Goal: Transaction & Acquisition: Purchase product/service

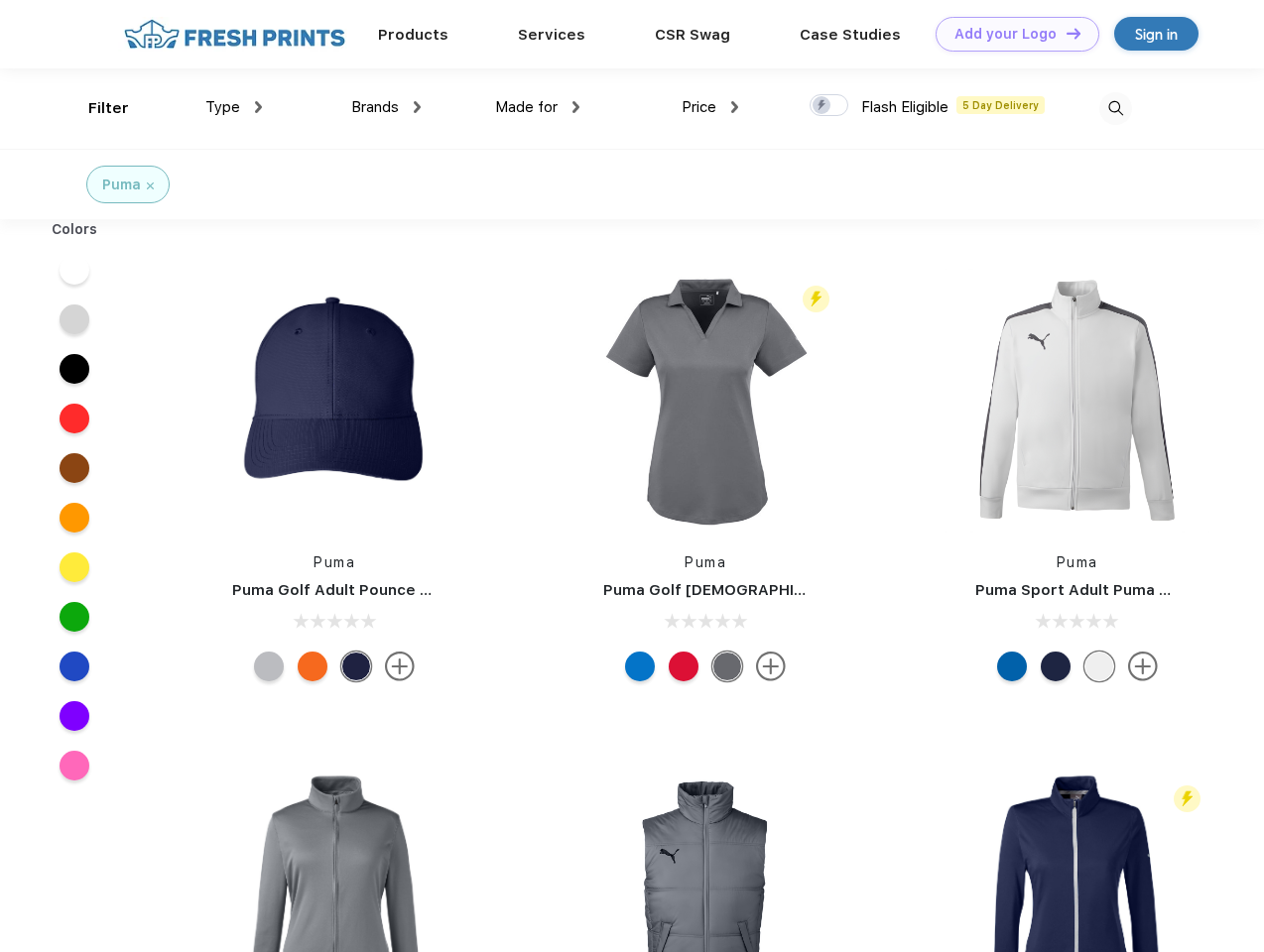
scroll to position [1, 0]
click at [1010, 34] on link "Add your Logo Design Tool" at bounding box center [1017, 34] width 164 height 35
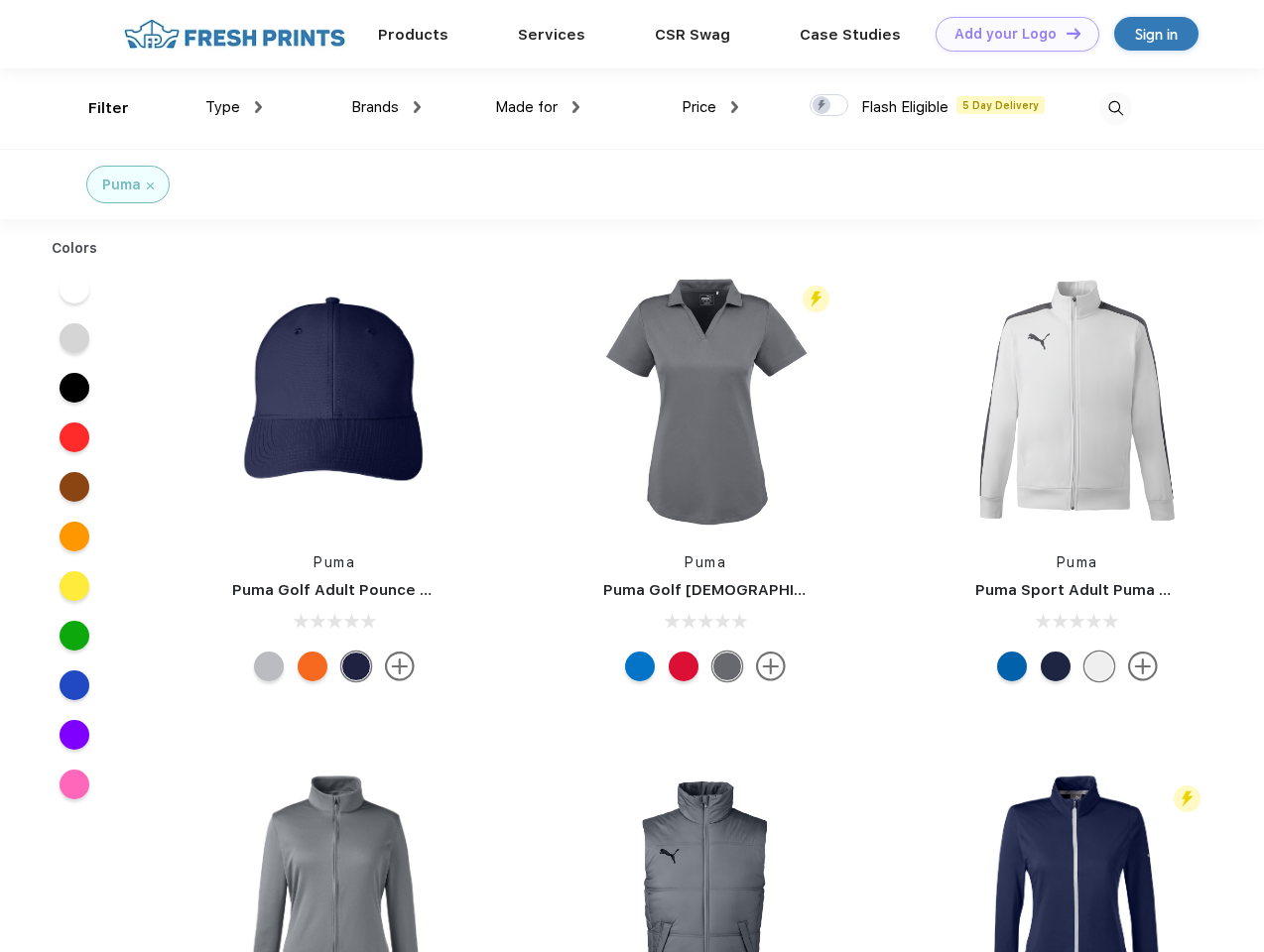
click at [0, 0] on div "Design Tool" at bounding box center [0, 0] width 0 height 0
click at [1064, 33] on link "Add your Logo Design Tool" at bounding box center [1017, 34] width 164 height 35
click at [95, 108] on div "Filter" at bounding box center [108, 108] width 41 height 23
click at [234, 107] on span "Type" at bounding box center [222, 107] width 35 height 18
click at [386, 107] on span "Brands" at bounding box center [375, 107] width 48 height 18
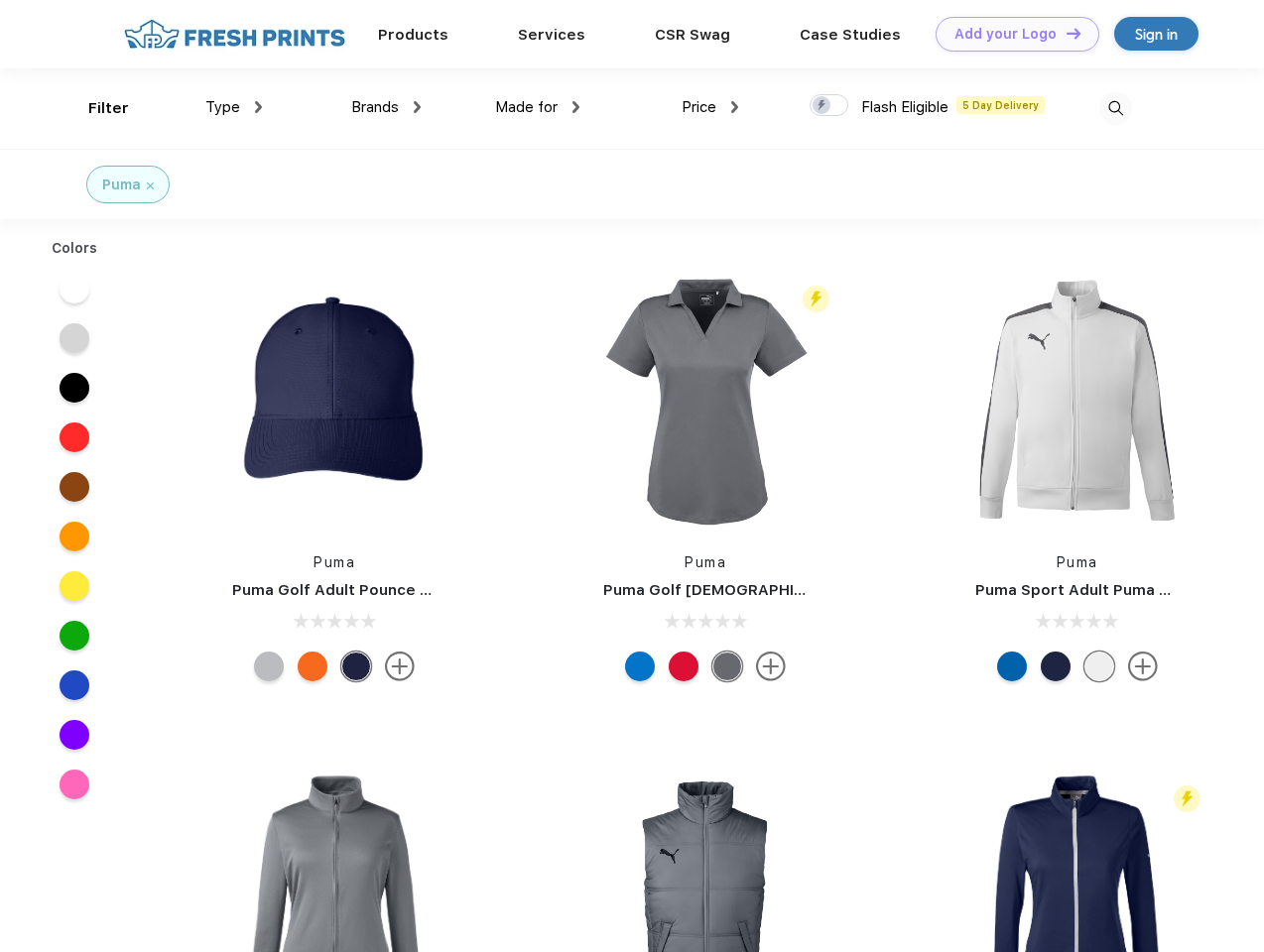
click at [537, 107] on span "Made for" at bounding box center [526, 107] width 63 height 18
click at [710, 107] on span "Price" at bounding box center [698, 107] width 35 height 18
click at [829, 106] on div at bounding box center [828, 105] width 39 height 22
click at [822, 106] on input "checkbox" at bounding box center [815, 99] width 13 height 13
click at [1115, 108] on img at bounding box center [1115, 108] width 33 height 33
